Goal: Find specific page/section: Find specific page/section

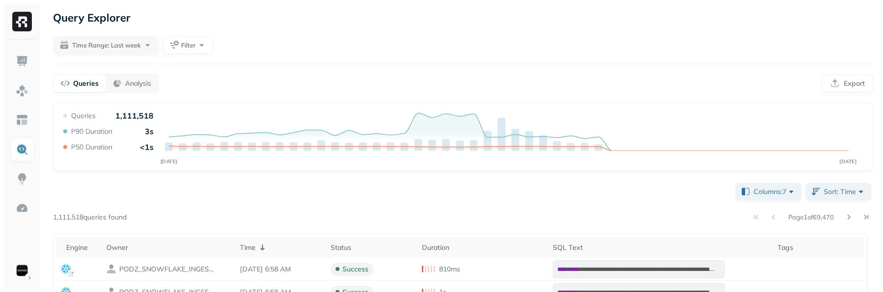
drag, startPoint x: 0, startPoint y: 0, endPoint x: 517, endPoint y: 24, distance: 517.8
click at [517, 24] on div "Query Explorer" at bounding box center [463, 18] width 820 height 18
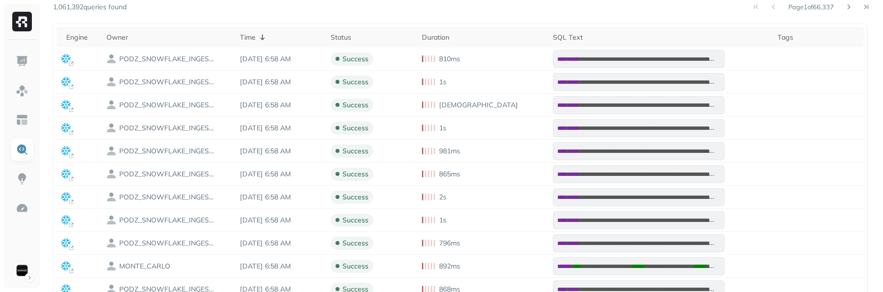
scroll to position [213, 0]
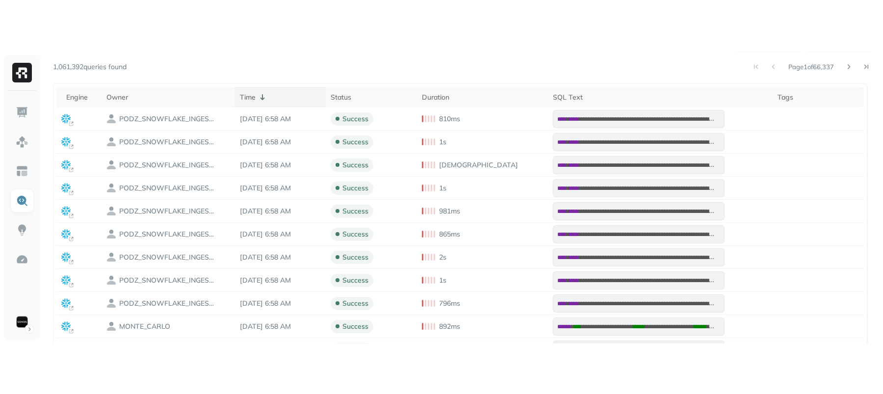
scroll to position [214, 0]
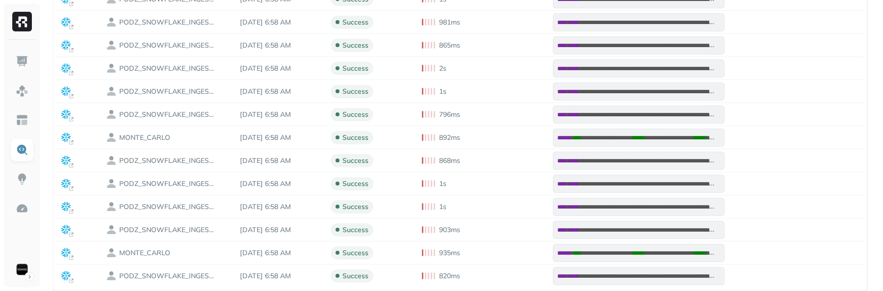
scroll to position [340, 0]
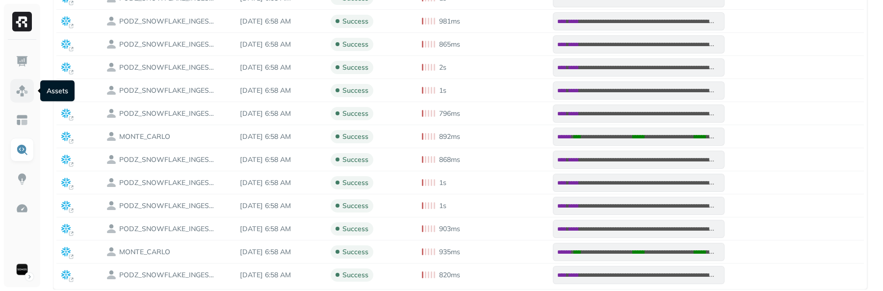
click at [23, 91] on img at bounding box center [22, 90] width 13 height 13
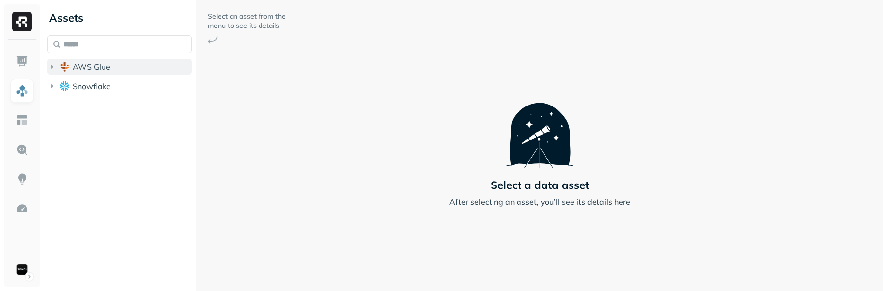
click at [115, 69] on button "AWS Glue" at bounding box center [119, 67] width 145 height 16
click at [109, 83] on span "iceberg_datalake_poc_db" at bounding box center [129, 85] width 95 height 10
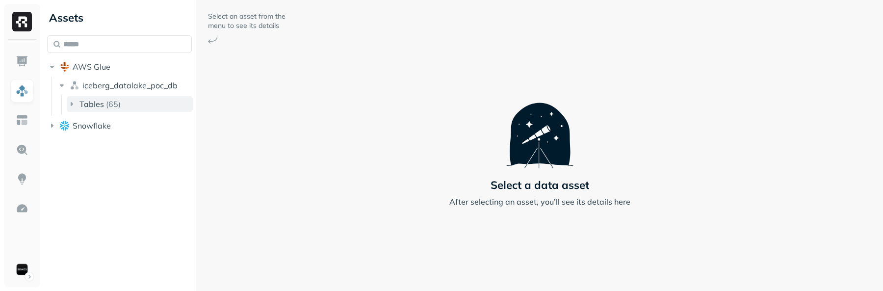
click at [106, 103] on p "( 65 )" at bounding box center [113, 104] width 15 height 10
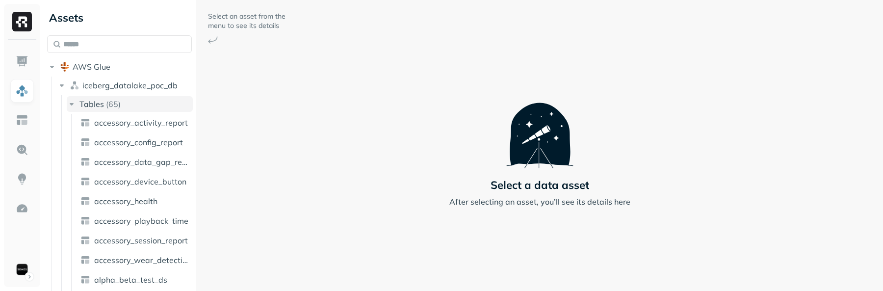
click at [106, 103] on p "( 65 )" at bounding box center [113, 104] width 15 height 10
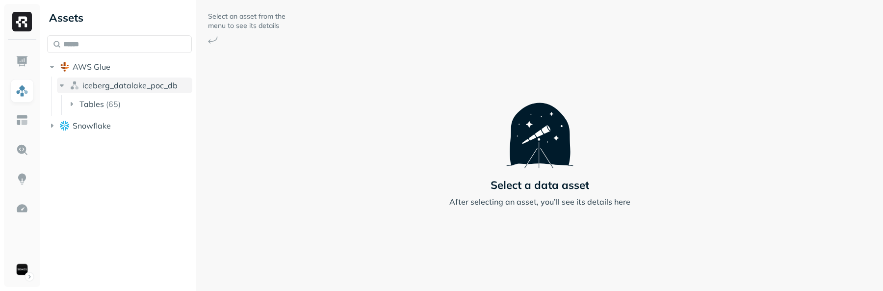
click at [110, 89] on span "iceberg_datalake_poc_db" at bounding box center [129, 85] width 95 height 10
click at [104, 102] on span "Snowflake" at bounding box center [92, 106] width 38 height 10
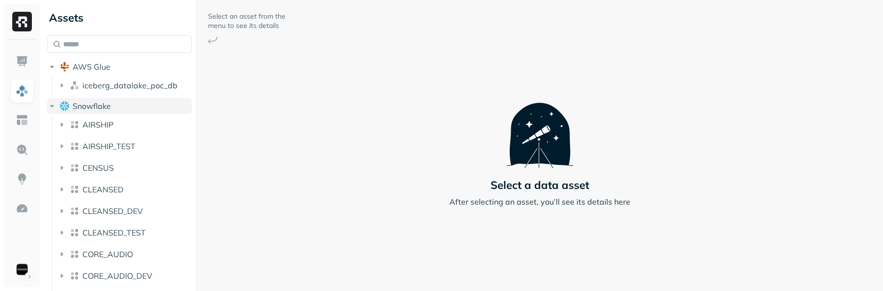
click at [104, 102] on span "Snowflake" at bounding box center [92, 106] width 38 height 10
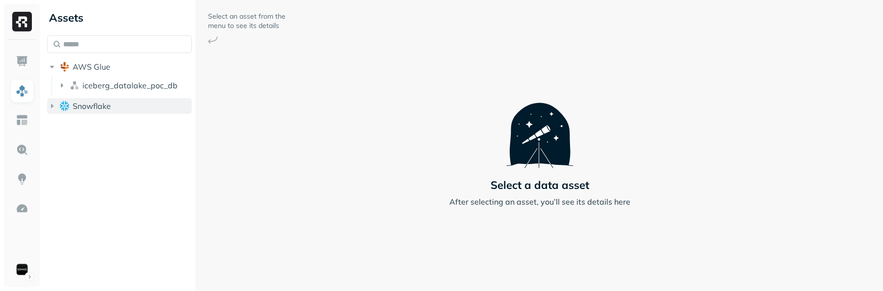
click at [104, 103] on span "Snowflake" at bounding box center [92, 106] width 38 height 10
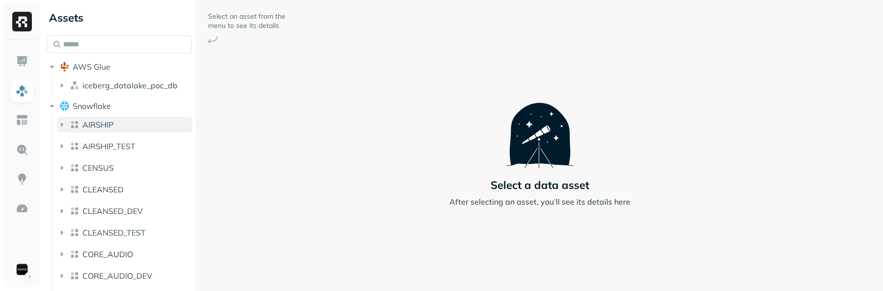
click at [105, 118] on button "AIRSHIP" at bounding box center [124, 125] width 135 height 16
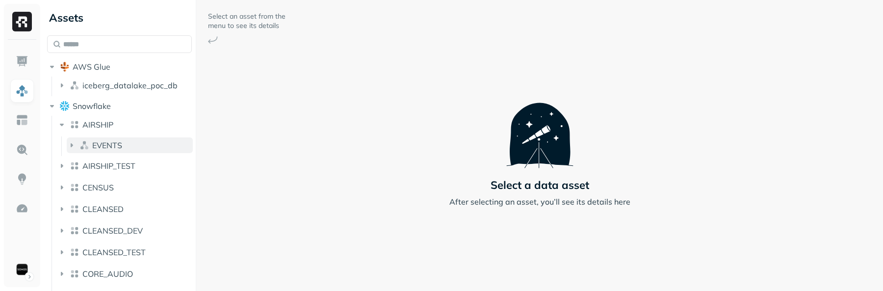
click at [115, 140] on button "EVENTS" at bounding box center [130, 145] width 126 height 16
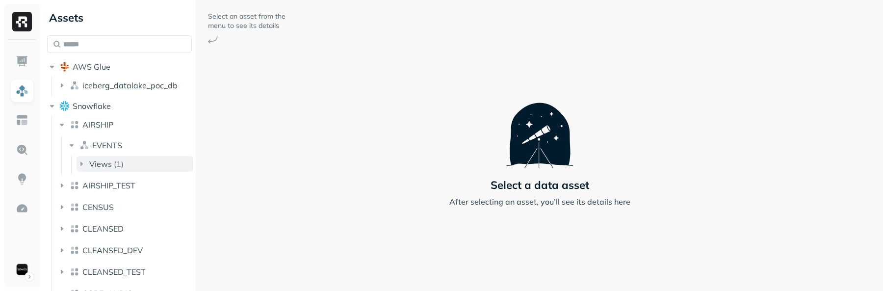
click at [123, 155] on ul "Views ( 1 )" at bounding box center [132, 165] width 122 height 20
click at [124, 172] on li "Views ( 1 )" at bounding box center [134, 165] width 117 height 18
click at [127, 168] on button "Views ( 1 )" at bounding box center [134, 164] width 117 height 16
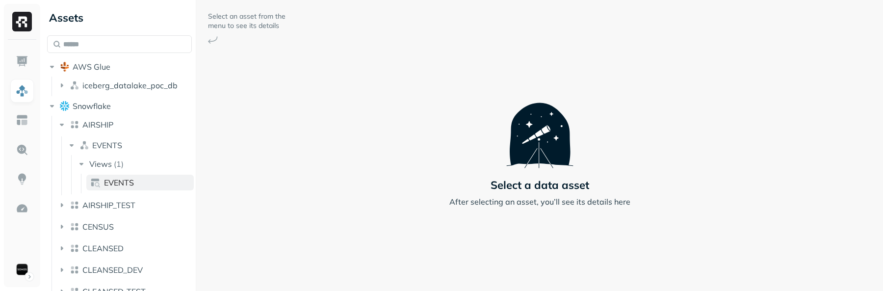
click at [127, 187] on link "EVENTS" at bounding box center [139, 183] width 107 height 16
